Goal: Unclear: Unclear

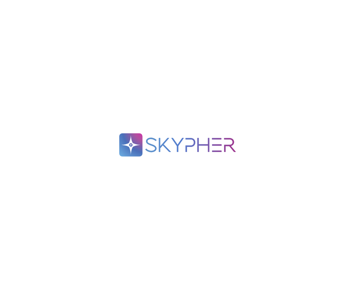
click at [231, 144] on icon at bounding box center [190, 145] width 90 height 14
